Goal: Task Accomplishment & Management: Complete application form

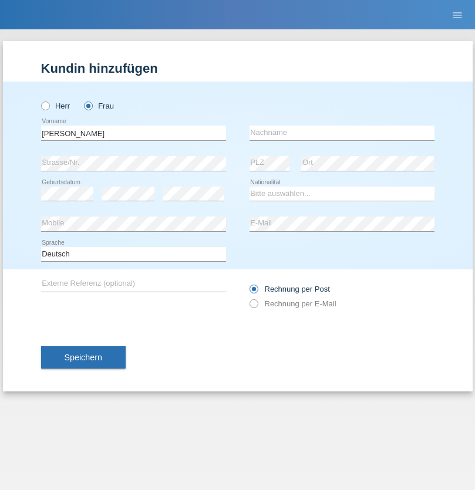
type input "[PERSON_NAME]"
click at [342, 133] on input "text" at bounding box center [342, 133] width 185 height 15
type input "Baloh"
select select "CH"
radio input "true"
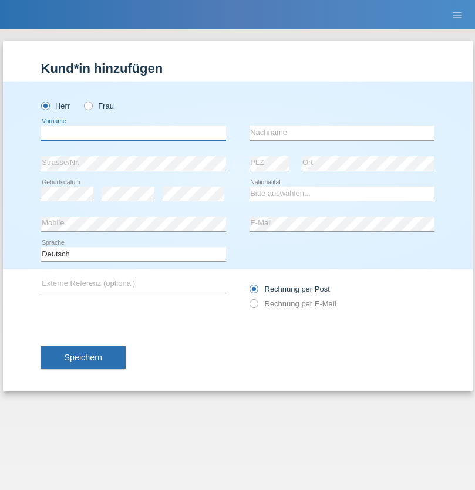
click at [133, 133] on input "text" at bounding box center [133, 133] width 185 height 15
type input "Ylli"
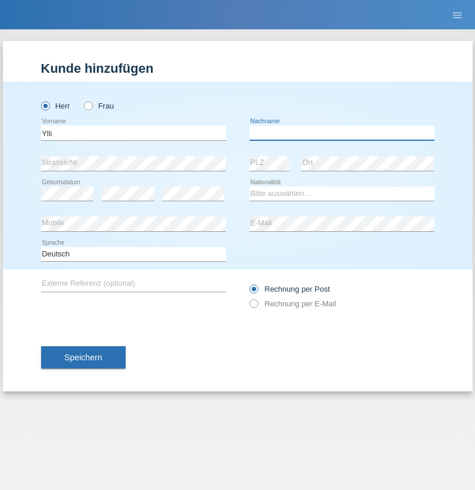
click at [342, 133] on input "text" at bounding box center [342, 133] width 185 height 15
type input "Shujaku"
select select "XK"
select select "C"
select select "05"
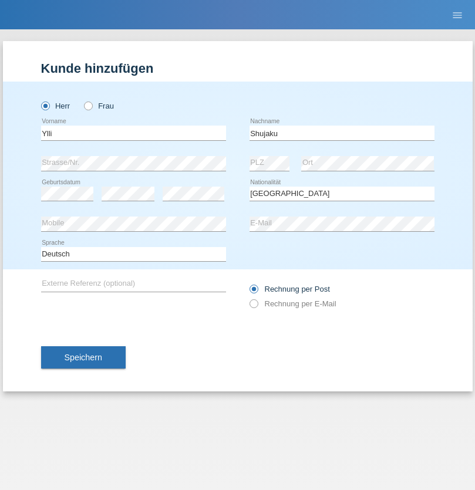
select select "02"
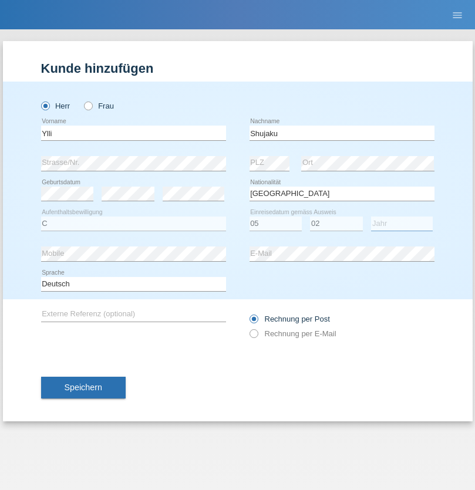
select select "2021"
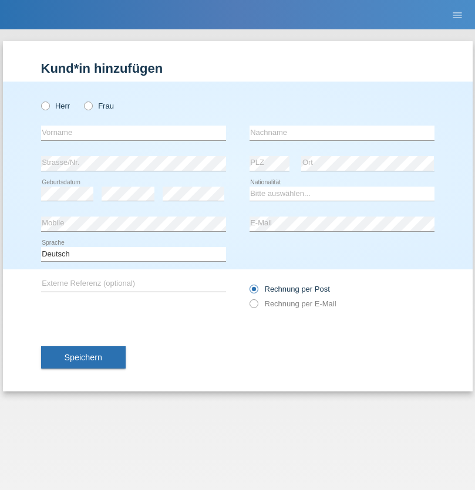
radio input "true"
click at [133, 133] on input "text" at bounding box center [133, 133] width 185 height 15
type input "guy"
click at [342, 133] on input "text" at bounding box center [342, 133] width 185 height 15
type input "massamba"
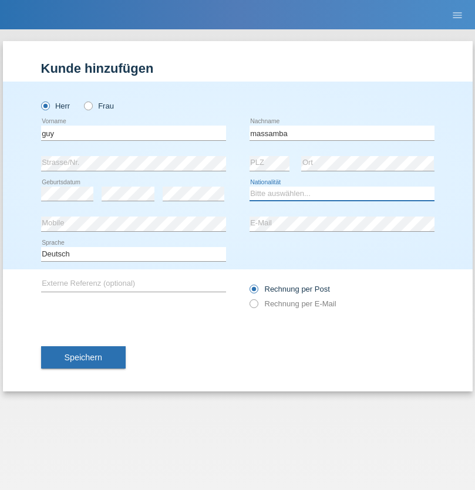
select select "CH"
radio input "true"
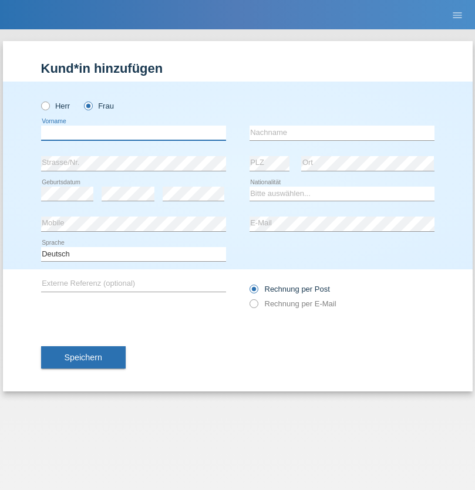
click at [133, 133] on input "text" at bounding box center [133, 133] width 185 height 15
type input "Nathalie"
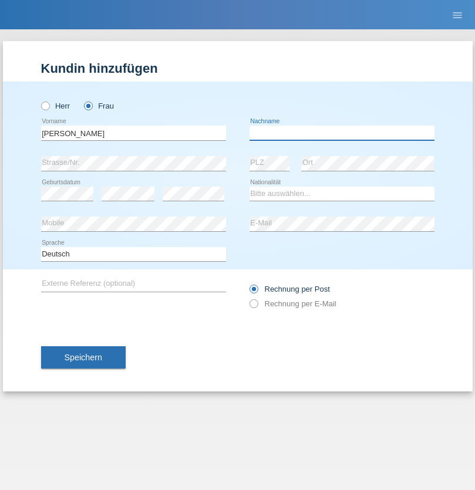
click at [342, 133] on input "text" at bounding box center [342, 133] width 185 height 15
type input "Marti"
select select "CH"
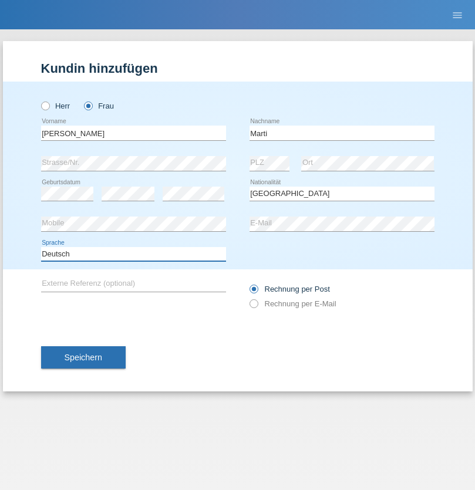
select select "en"
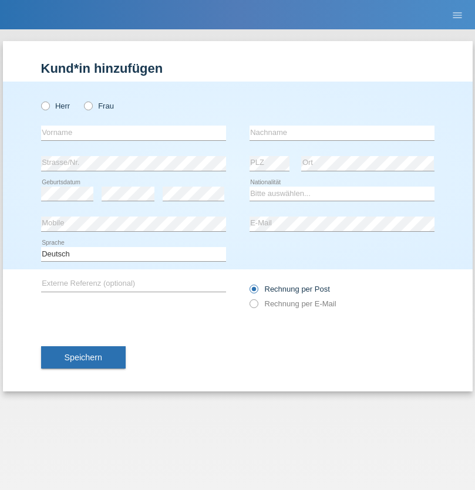
radio input "true"
click at [133, 133] on input "text" at bounding box center [133, 133] width 185 height 15
type input "Betim"
click at [342, 133] on input "text" at bounding box center [342, 133] width 185 height 15
type input "Alija"
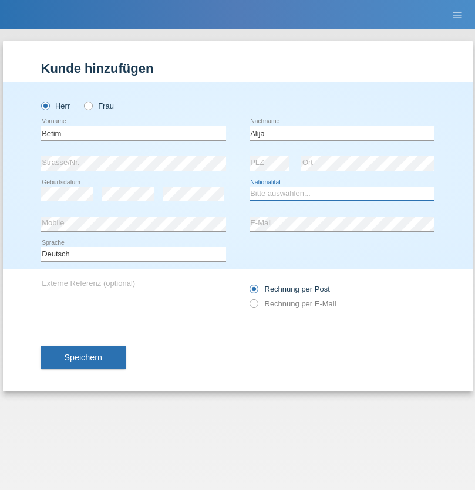
select select "MK"
select select "C"
select select "12"
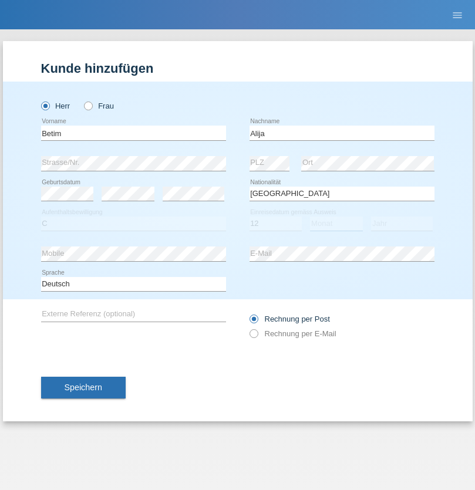
select select "08"
select select "2003"
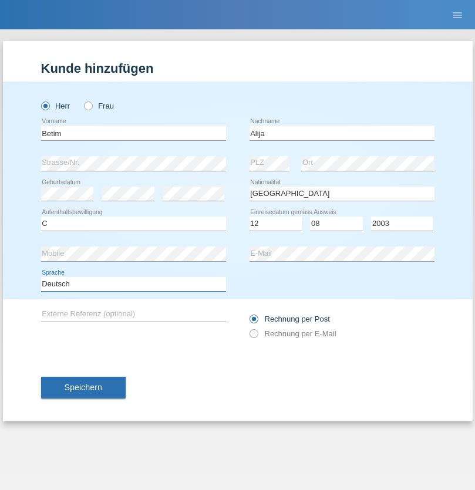
select select "en"
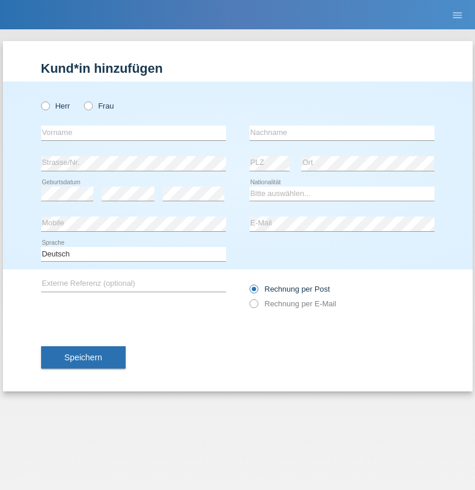
radio input "true"
click at [133, 133] on input "text" at bounding box center [133, 133] width 185 height 15
type input "Sasa"
click at [342, 133] on input "text" at bounding box center [342, 133] width 185 height 15
type input "Lazarevic"
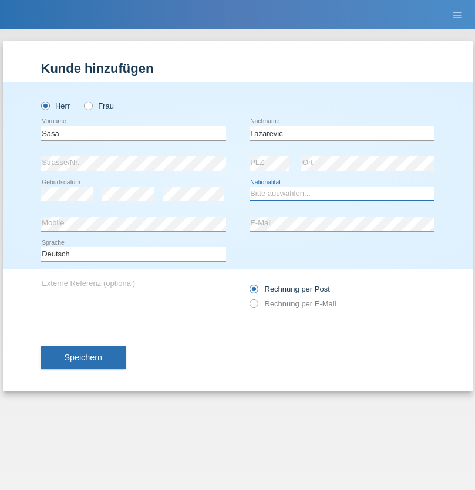
select select "RS"
select select "C"
select select "16"
select select "10"
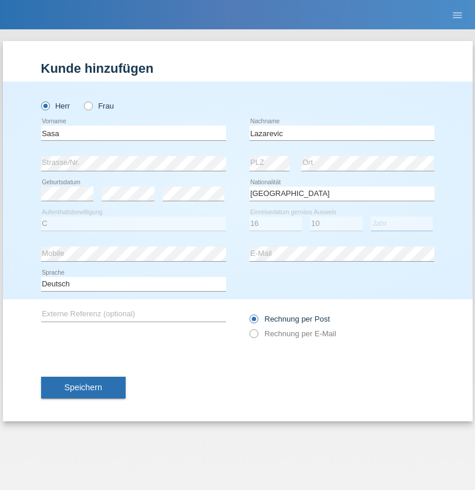
select select "1984"
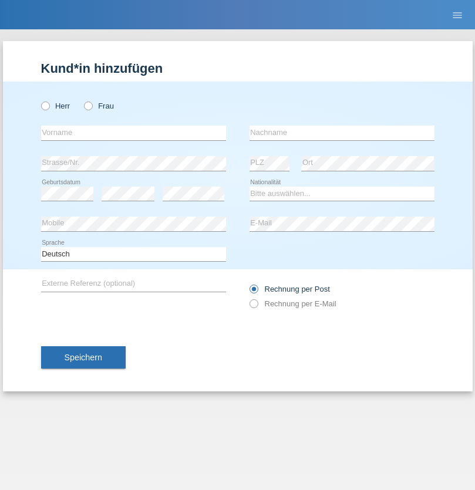
radio input "true"
click at [133, 133] on input "text" at bounding box center [133, 133] width 185 height 15
type input "kelmendi"
click at [342, 133] on input "text" at bounding box center [342, 133] width 185 height 15
type input "Edona"
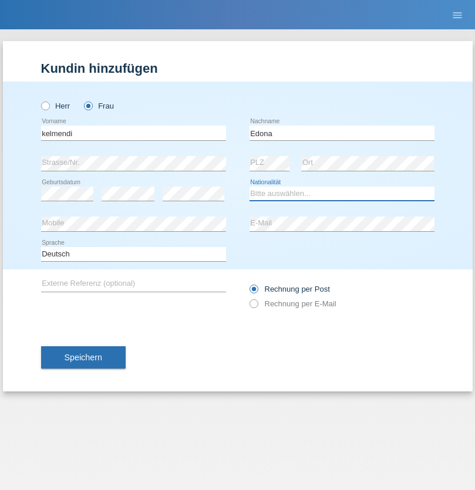
select select "XK"
select select "C"
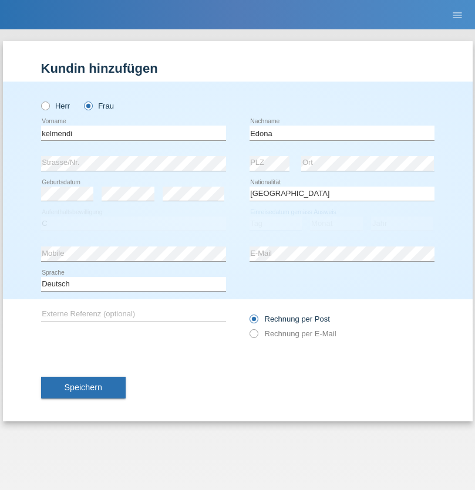
select select "23"
select select "09"
select select "2021"
